Goal: Register for event/course

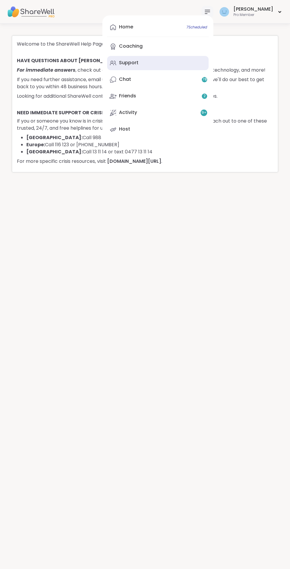
click at [138, 63] on div "Support" at bounding box center [129, 62] width 20 height 7
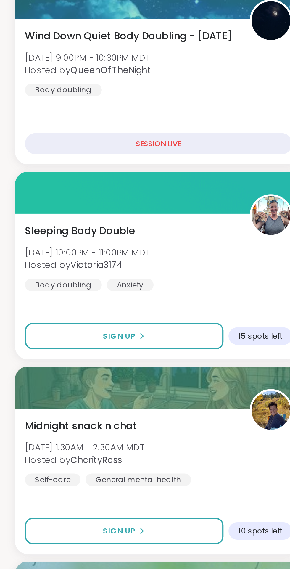
scroll to position [23, 0]
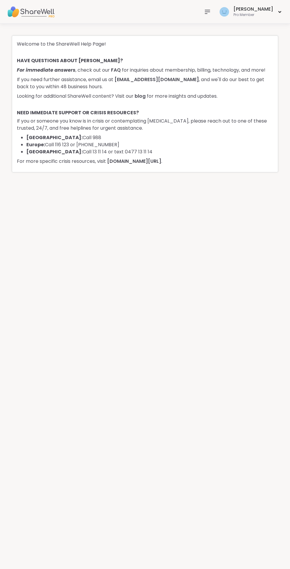
click at [210, 12] on icon at bounding box center [207, 12] width 5 height 4
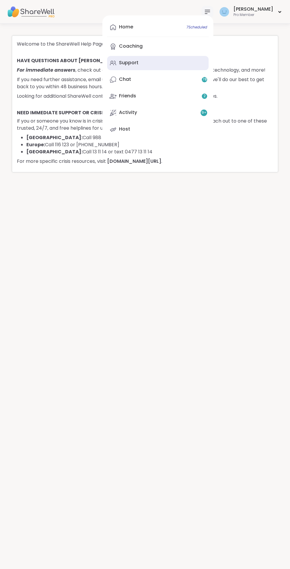
click at [138, 62] on div "Support" at bounding box center [129, 62] width 20 height 7
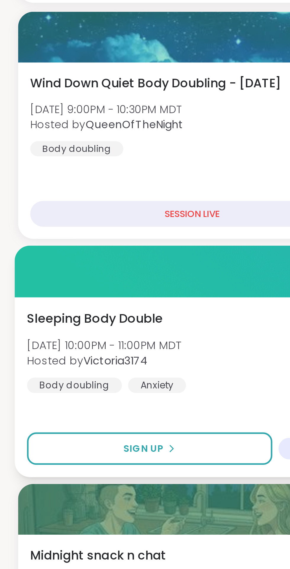
click at [50, 333] on span "Sleeping Body Double" at bounding box center [37, 330] width 53 height 7
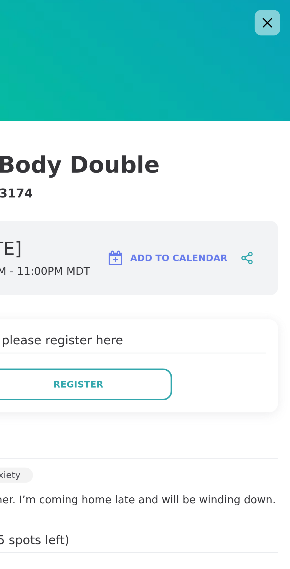
click at [281, 12] on icon at bounding box center [280, 8] width 7 height 7
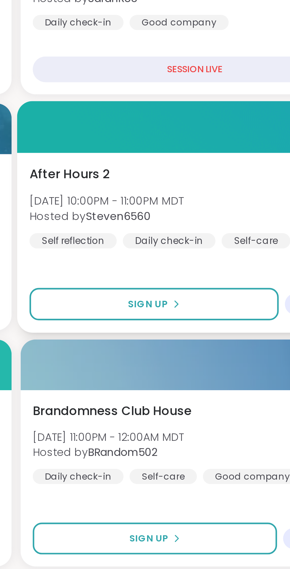
click at [178, 236] on span "[DATE] 10:00PM - 11:00PM MDT" at bounding box center [180, 238] width 60 height 6
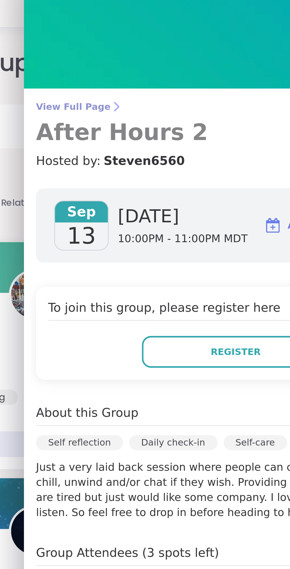
click at [143, 56] on span "View Full Page" at bounding box center [207, 54] width 156 height 5
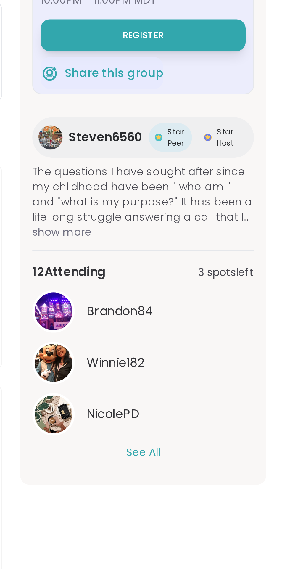
click at [229, 326] on button "See All" at bounding box center [232, 325] width 13 height 6
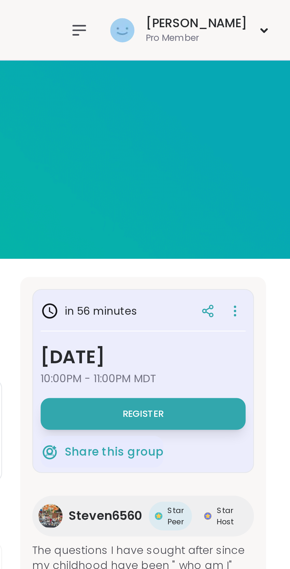
click at [211, 15] on icon at bounding box center [207, 11] width 7 height 7
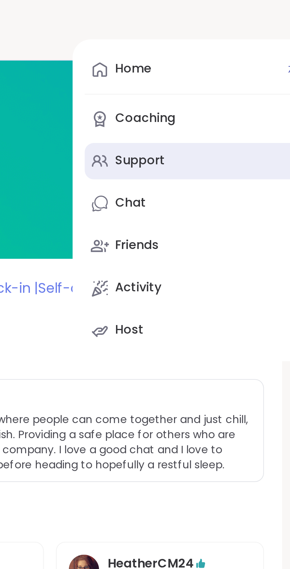
click at [138, 63] on div "Support" at bounding box center [129, 62] width 20 height 7
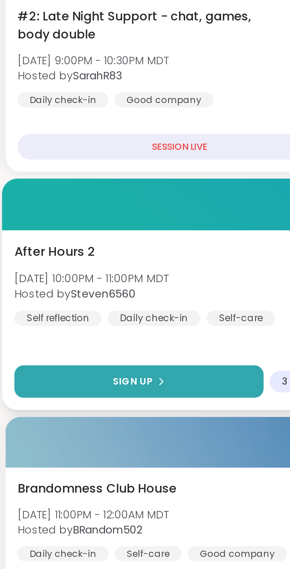
click at [196, 290] on span "Sign Up" at bounding box center [197, 288] width 16 height 5
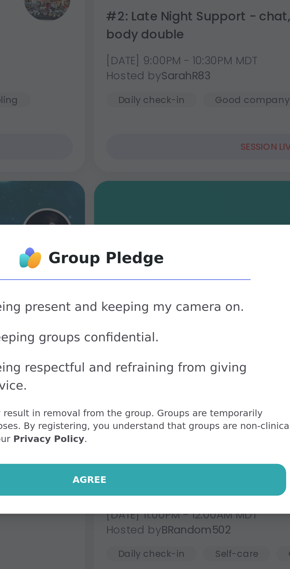
click at [145, 330] on span "Agree" at bounding box center [144, 327] width 13 height 5
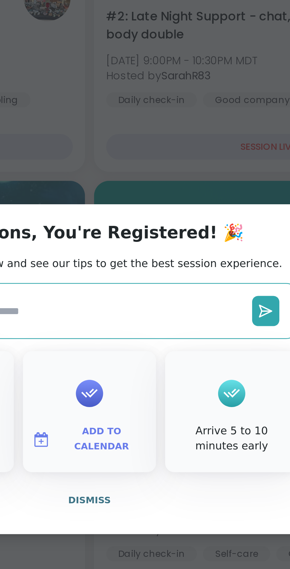
type textarea "*"
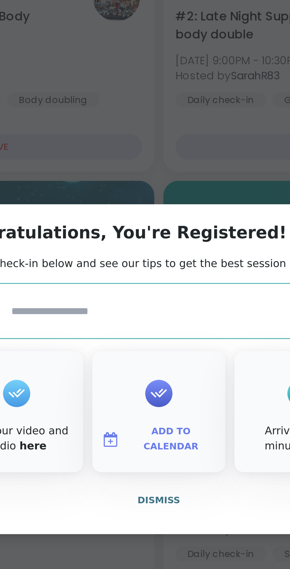
click at [155, 311] on span "Add to Calendar" at bounding box center [150, 312] width 36 height 12
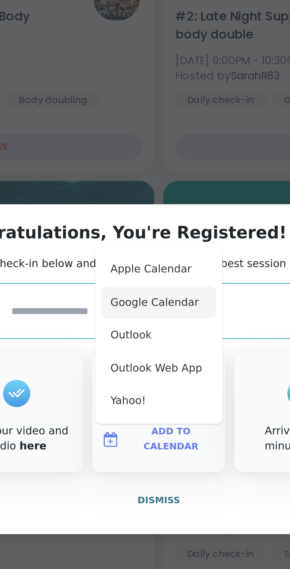
click at [151, 259] on button "Google Calendar" at bounding box center [144, 258] width 45 height 13
